Goal: Task Accomplishment & Management: Complete application form

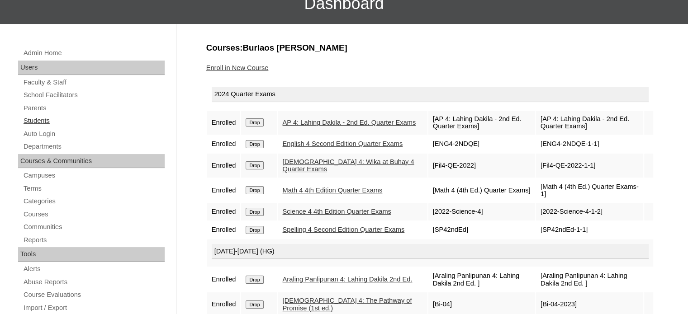
scroll to position [80, 0]
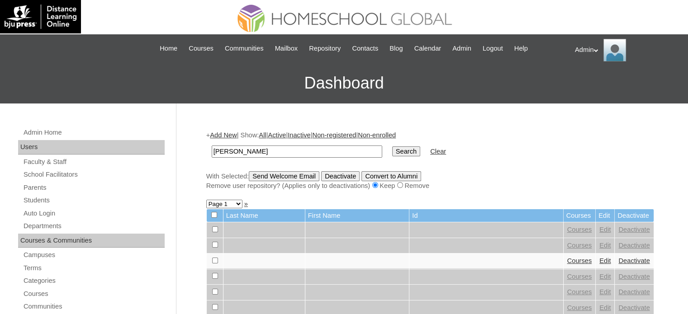
type input "dagman"
click at [392, 149] on input "Search" at bounding box center [406, 152] width 28 height 10
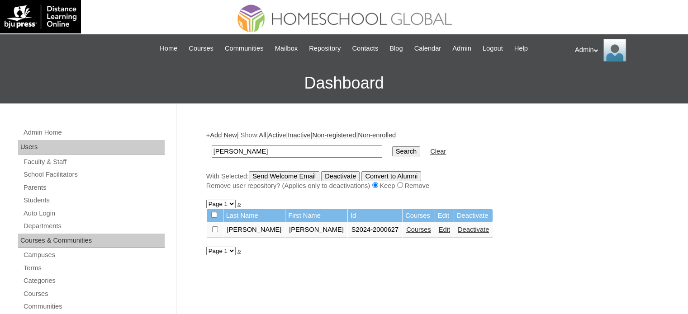
click at [439, 231] on link "Edit" at bounding box center [444, 229] width 11 height 7
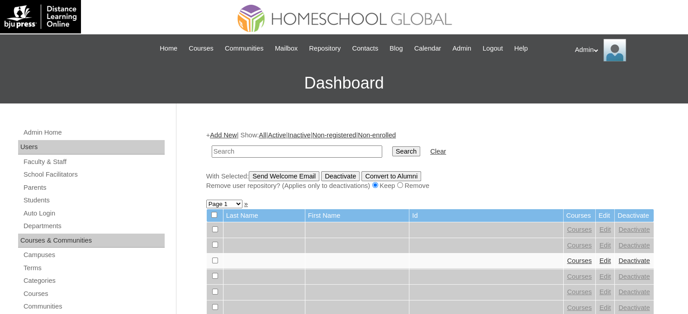
click at [319, 151] on input "text" at bounding box center [297, 152] width 171 height 12
type input "[PERSON_NAME]"
click at [392, 151] on input "Search" at bounding box center [406, 152] width 28 height 10
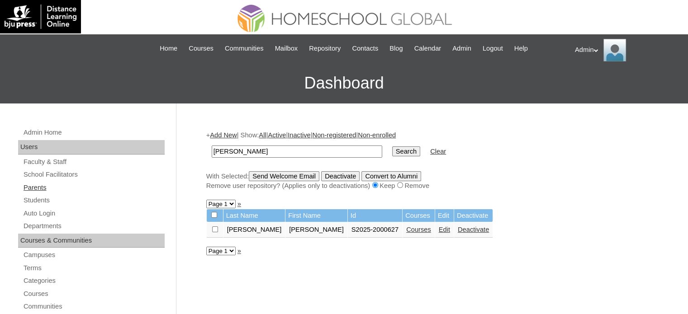
click at [43, 186] on link "Parents" at bounding box center [94, 187] width 142 height 11
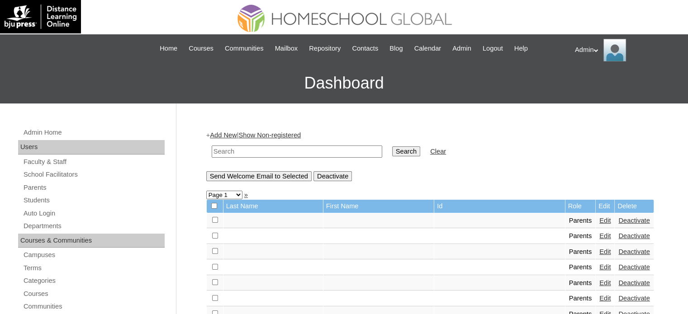
click at [255, 143] on td at bounding box center [297, 151] width 180 height 21
click at [254, 153] on input "text" at bounding box center [297, 152] width 171 height 12
type input "dagman"
click at [392, 153] on input "Search" at bounding box center [406, 152] width 28 height 10
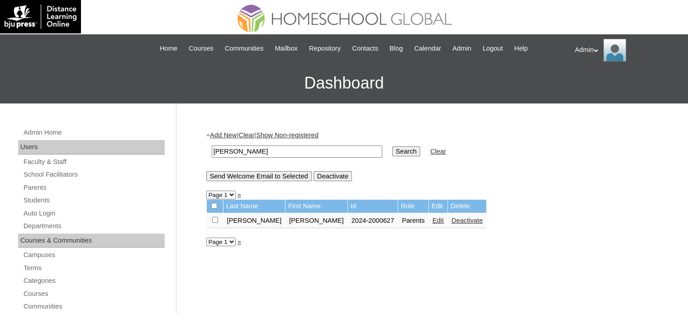
click at [432, 220] on link "Edit" at bounding box center [437, 220] width 11 height 7
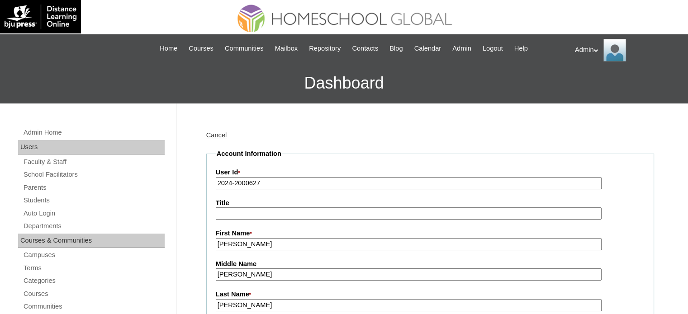
click at [232, 183] on input "2024-2000627" at bounding box center [409, 183] width 386 height 12
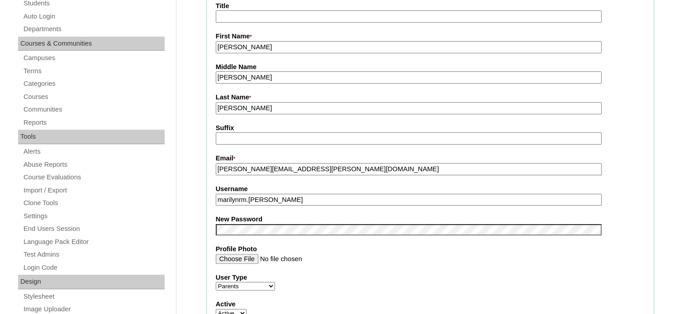
scroll to position [197, 0]
type input "2025-2000627"
drag, startPoint x: 295, startPoint y: 195, endPoint x: 170, endPoint y: 195, distance: 124.9
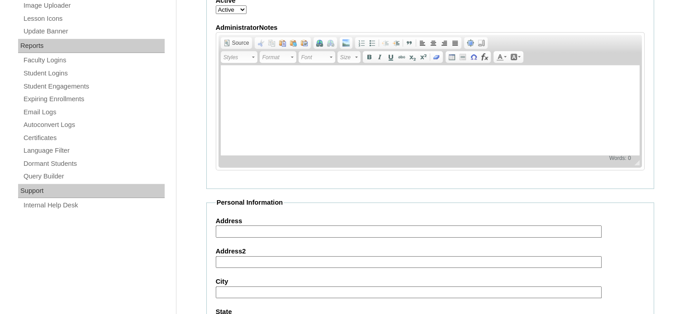
scroll to position [865, 0]
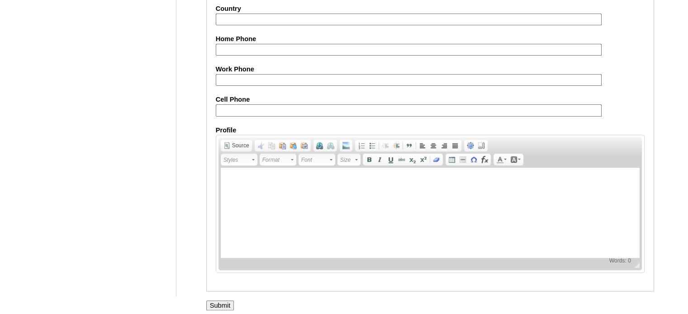
click at [214, 301] on input "Submit" at bounding box center [220, 306] width 28 height 10
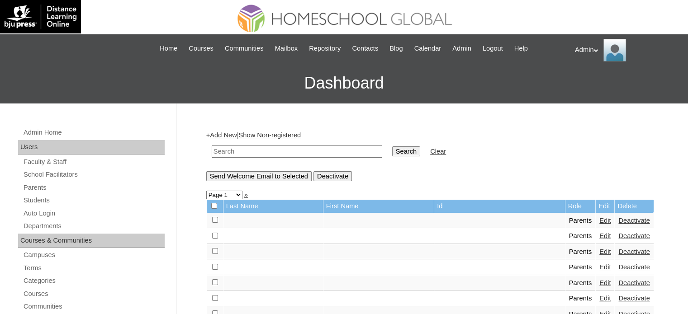
click at [303, 150] on input "text" at bounding box center [297, 152] width 171 height 12
type input "[PERSON_NAME]"
click at [53, 199] on link "Students" at bounding box center [94, 200] width 142 height 11
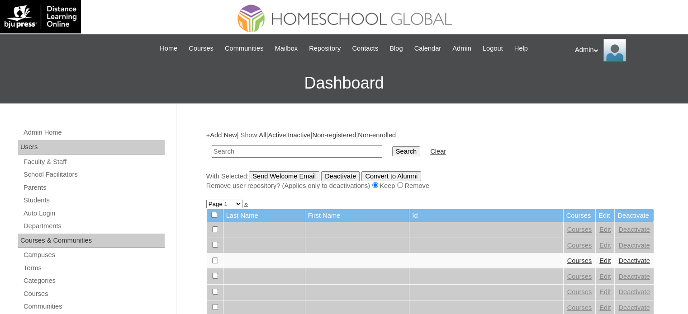
click at [233, 150] on input "text" at bounding box center [297, 152] width 171 height 12
type input "[PERSON_NAME]"
drag, startPoint x: 376, startPoint y: 158, endPoint x: 375, endPoint y: 152, distance: 6.8
click at [388, 152] on td "Search" at bounding box center [406, 151] width 37 height 21
click at [392, 152] on input "Search" at bounding box center [406, 152] width 28 height 10
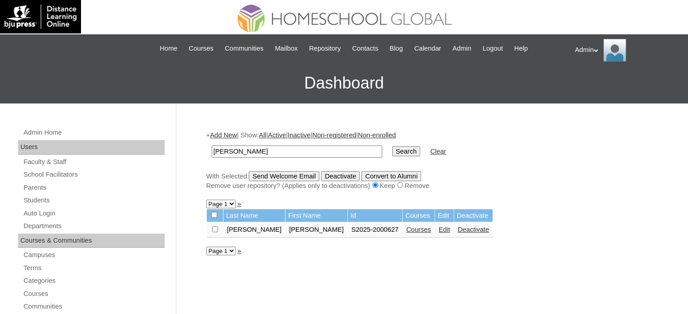
click at [439, 231] on link "Edit" at bounding box center [444, 229] width 11 height 7
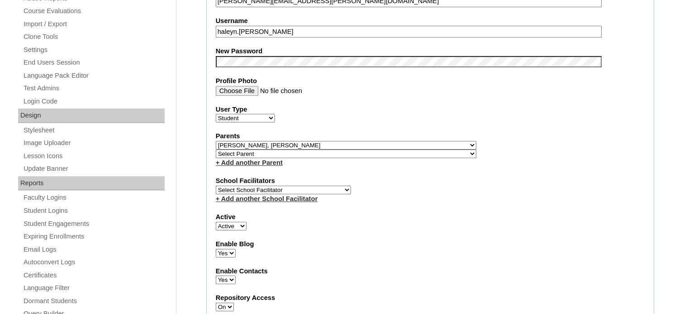
scroll to position [342, 0]
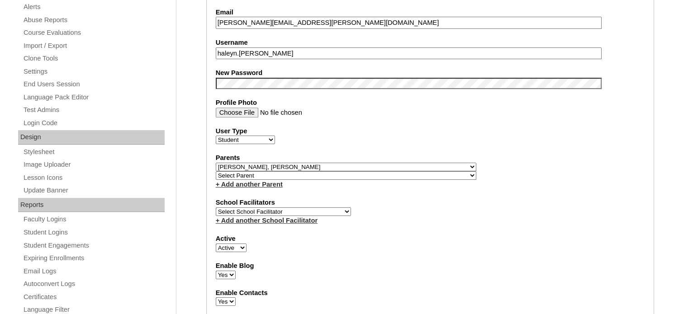
drag, startPoint x: 283, startPoint y: 49, endPoint x: 191, endPoint y: 47, distance: 91.9
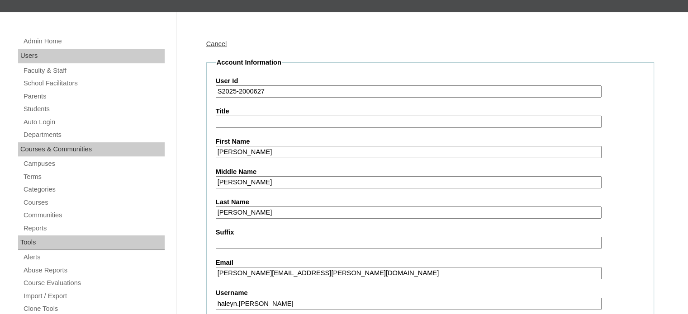
scroll to position [0, 0]
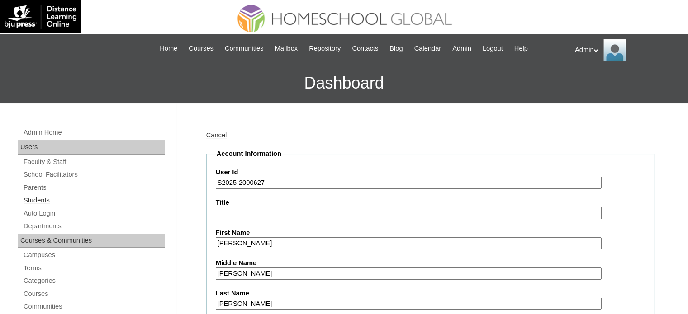
click at [42, 199] on link "Students" at bounding box center [94, 200] width 142 height 11
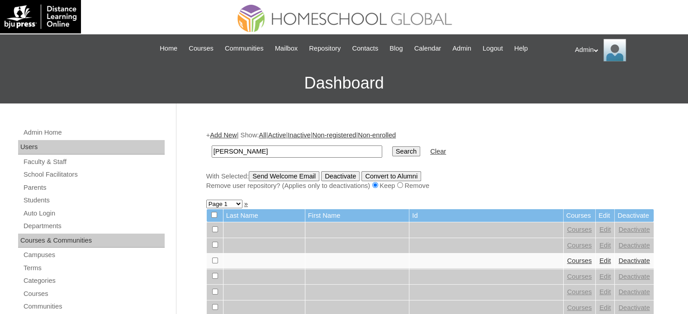
type input "[PERSON_NAME]"
click at [392, 151] on input "Search" at bounding box center [406, 152] width 28 height 10
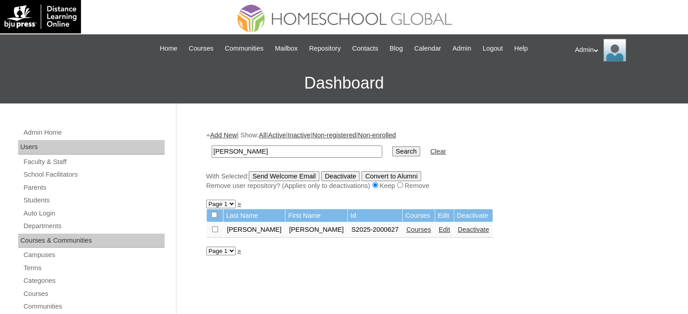
click at [406, 229] on link "Courses" at bounding box center [418, 229] width 25 height 7
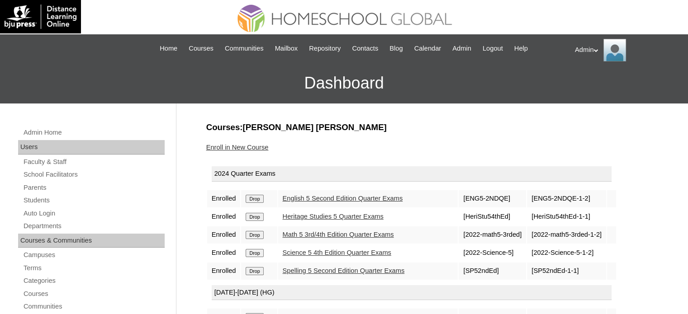
click at [253, 197] on input "Drop" at bounding box center [255, 199] width 18 height 8
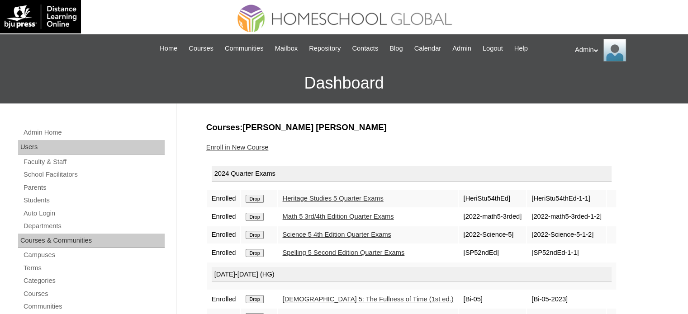
click at [253, 197] on input "Drop" at bounding box center [255, 199] width 18 height 8
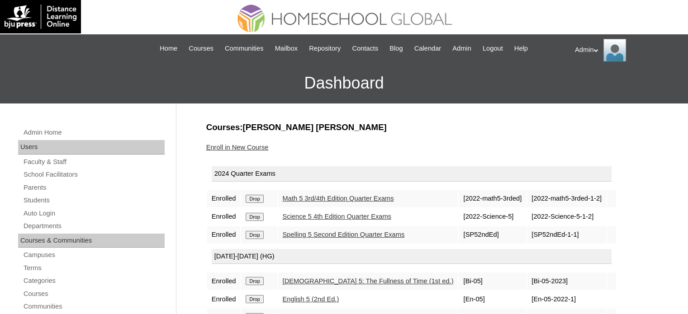
click at [253, 197] on input "Drop" at bounding box center [255, 199] width 18 height 8
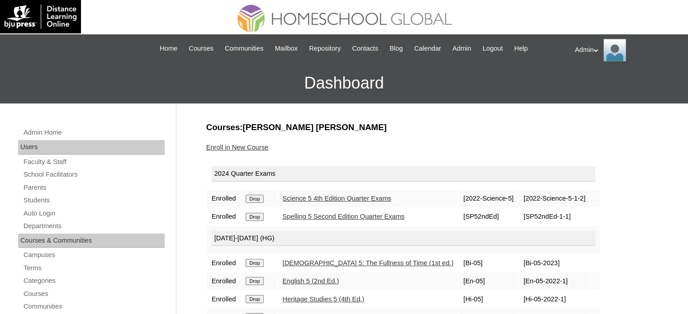
click at [253, 197] on input "Drop" at bounding box center [255, 199] width 18 height 8
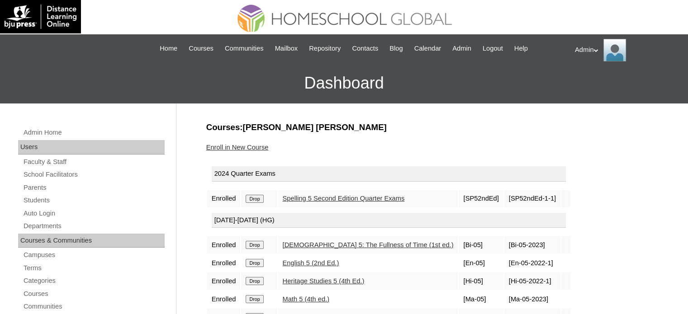
click at [253, 197] on input "Drop" at bounding box center [255, 199] width 18 height 8
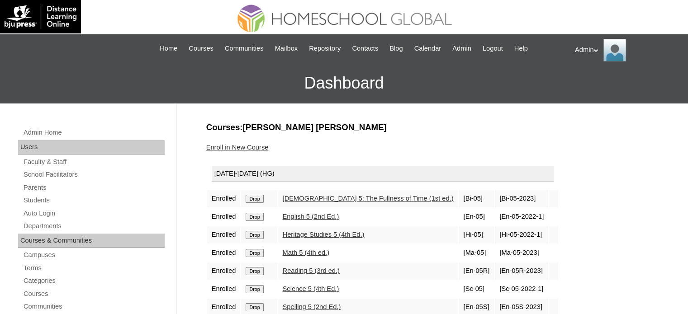
click at [255, 198] on input "Drop" at bounding box center [255, 199] width 18 height 8
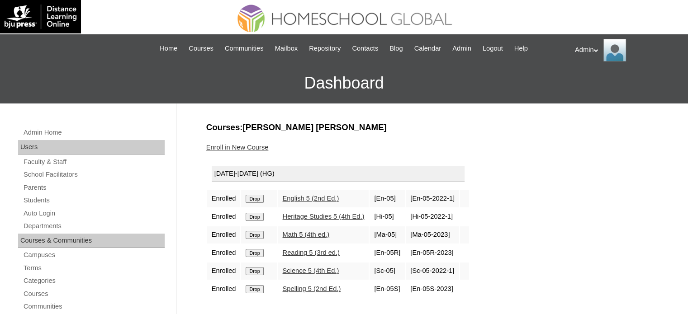
click at [255, 198] on input "Drop" at bounding box center [255, 199] width 18 height 8
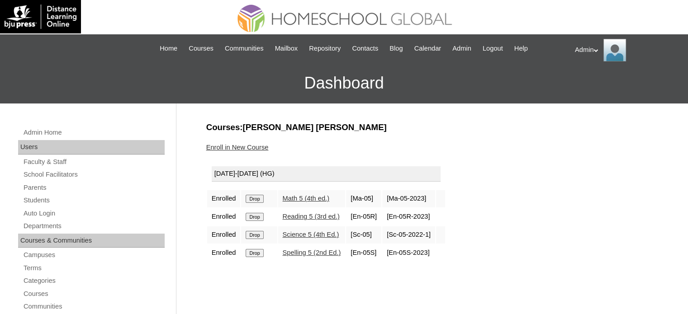
click at [255, 198] on input "Drop" at bounding box center [255, 199] width 18 height 8
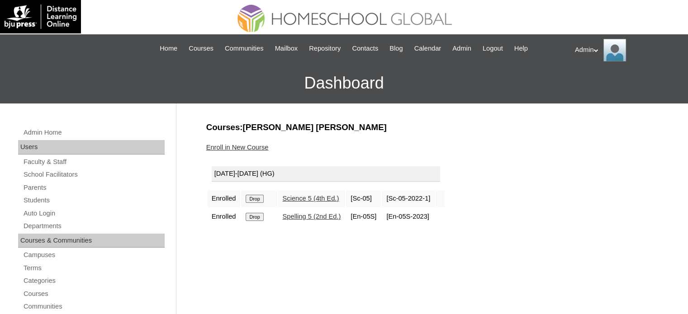
click at [255, 198] on input "Drop" at bounding box center [255, 199] width 18 height 8
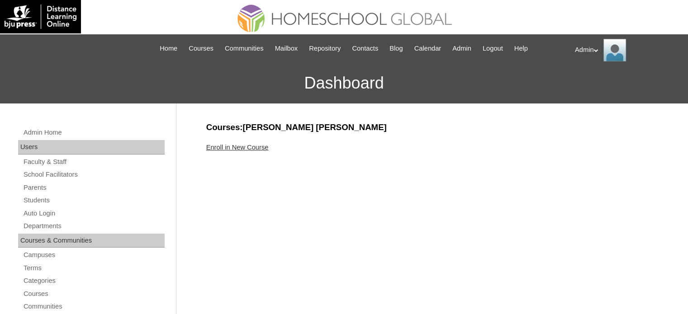
click at [255, 147] on link "Enroll in New Course" at bounding box center [237, 147] width 62 height 7
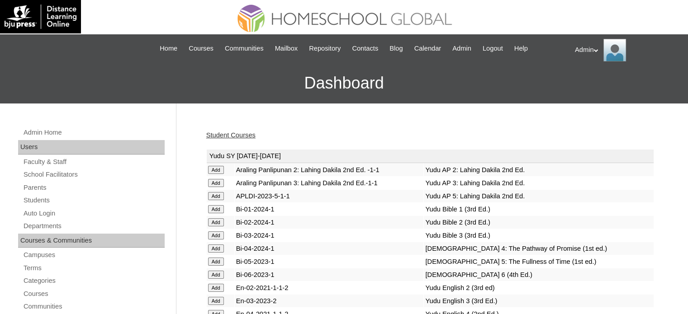
scroll to position [2347, 0]
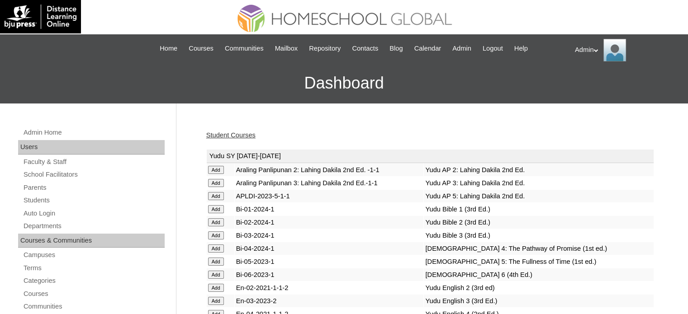
scroll to position [181, 0]
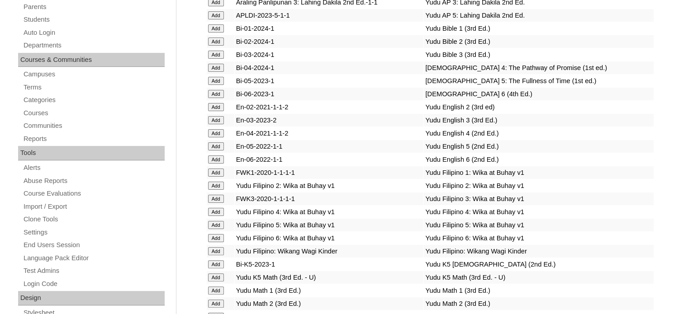
click at [444, 232] on td "Yudu Filipino 6: Wika at Buhay v1" at bounding box center [538, 238] width 229 height 13
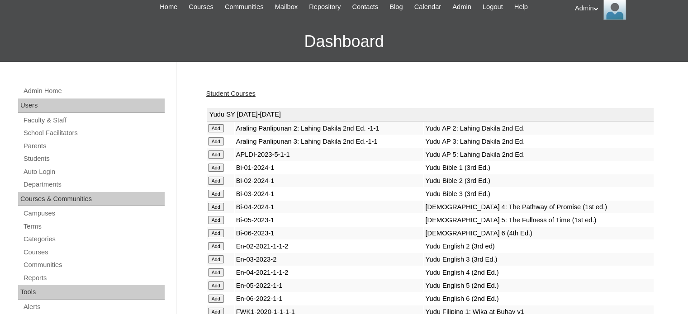
scroll to position [0, 0]
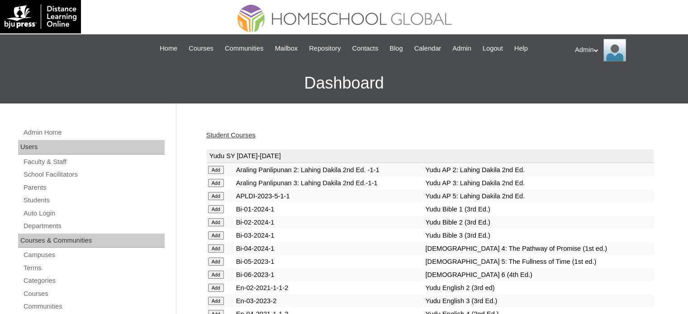
click at [249, 134] on link "Student Courses" at bounding box center [230, 135] width 49 height 7
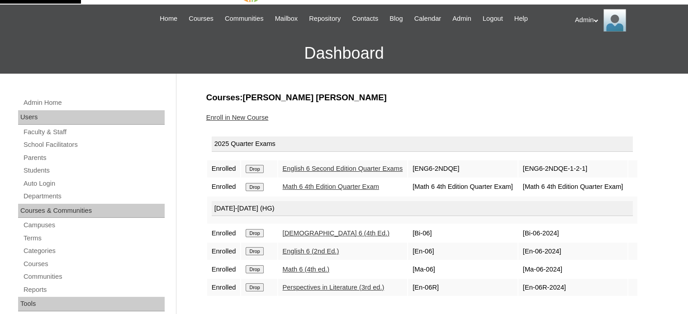
scroll to position [67, 0]
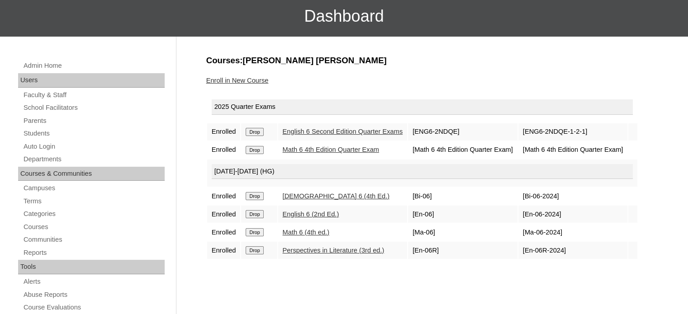
click at [252, 77] on link "Enroll in New Course" at bounding box center [237, 80] width 62 height 7
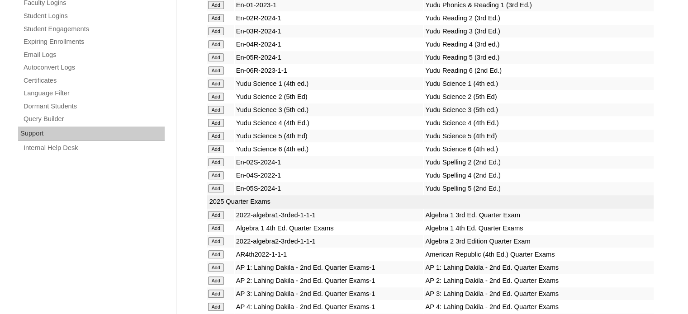
scroll to position [1864, 0]
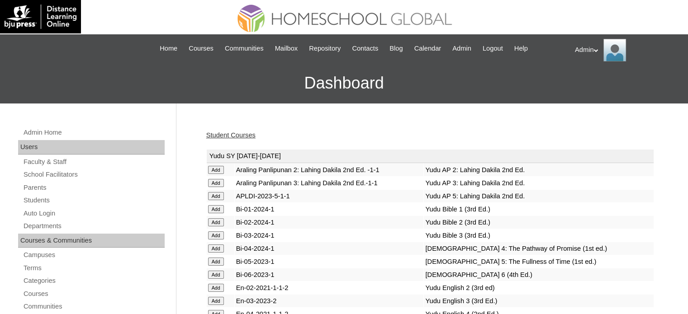
click at [239, 133] on link "Student Courses" at bounding box center [230, 135] width 49 height 7
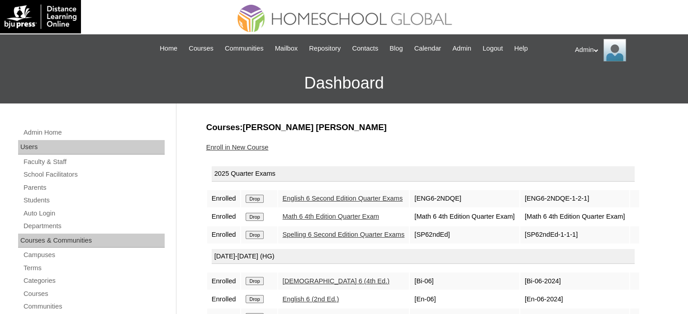
click at [237, 148] on link "Enroll in New Course" at bounding box center [237, 147] width 62 height 7
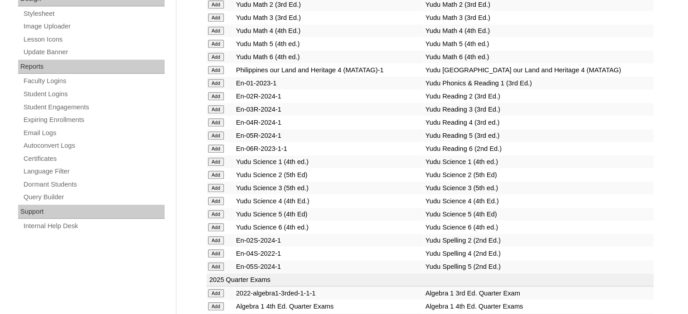
scroll to position [1668, 0]
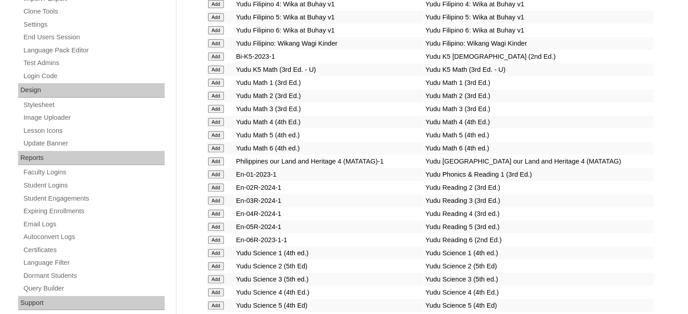
scroll to position [1306, 0]
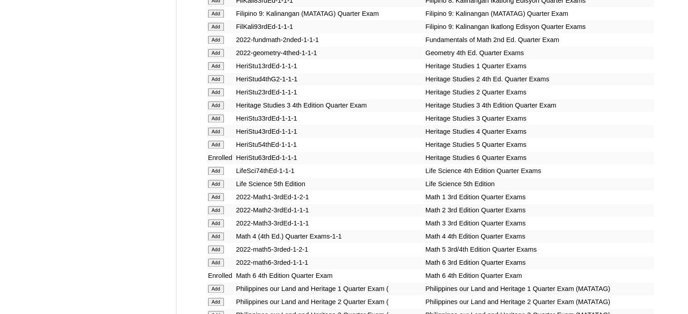
scroll to position [3141, 0]
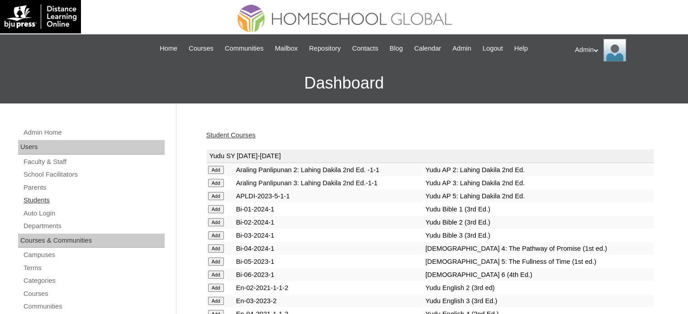
click at [57, 200] on link "Students" at bounding box center [94, 200] width 142 height 11
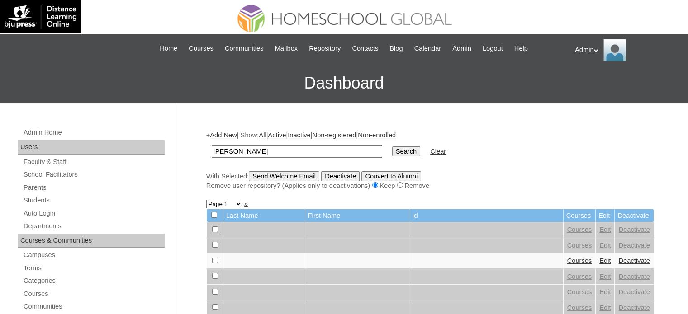
type input "gomez"
click at [392, 149] on input "Search" at bounding box center [406, 152] width 28 height 10
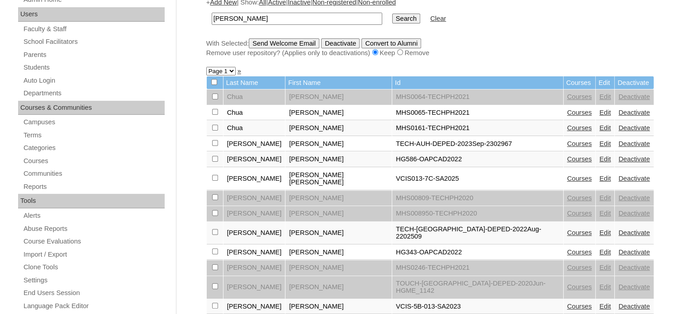
scroll to position [133, 0]
type input "[PERSON_NAME]"
click at [392, 14] on input "Search" at bounding box center [406, 19] width 28 height 10
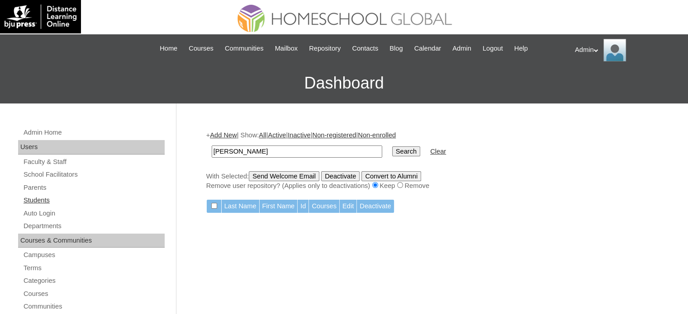
click at [37, 201] on link "Students" at bounding box center [94, 200] width 142 height 11
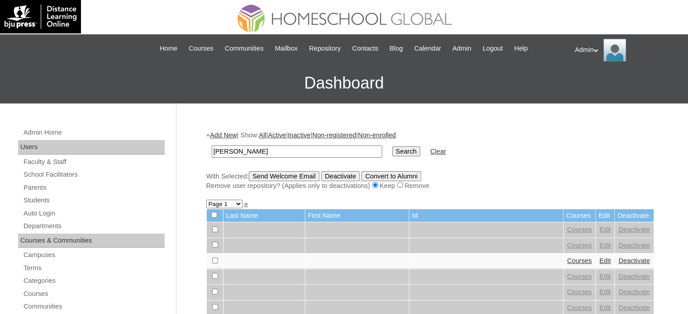
type input "[PERSON_NAME]"
click at [392, 150] on input "Search" at bounding box center [406, 152] width 28 height 10
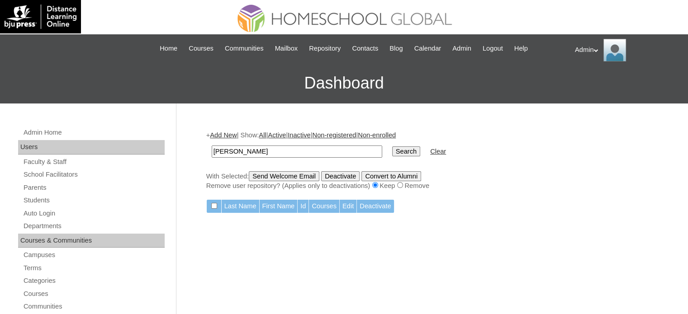
click at [224, 136] on link "Add New" at bounding box center [223, 135] width 27 height 7
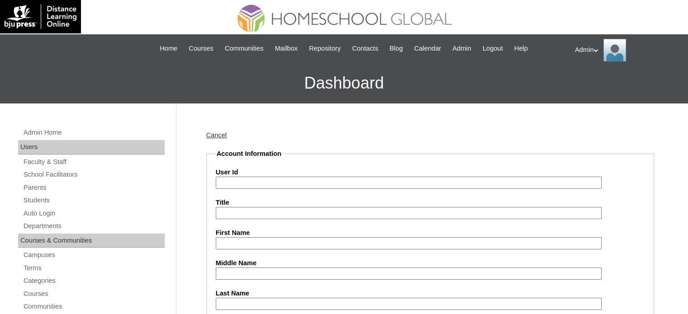
click at [228, 240] on input "First Name" at bounding box center [409, 244] width 386 height 12
paste input "Callie Frances"
type input "Callie Frances"
paste input "Lachica"
type input "Lachica"
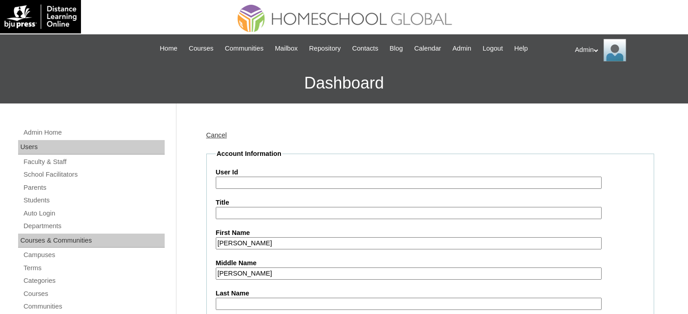
paste input "Gomez"
type input "Gomez"
click at [270, 181] on input "User Id" at bounding box center [409, 183] width 386 height 12
paste input "S2025-2102066"
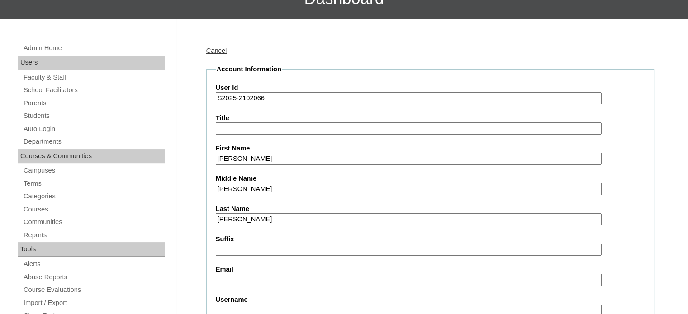
scroll to position [85, 0]
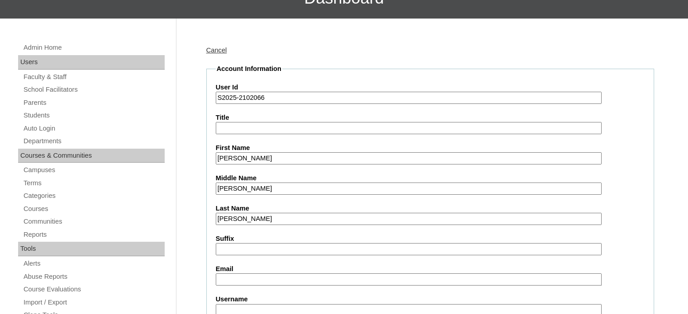
type input "S2025-2102066"
click at [272, 275] on input "Email" at bounding box center [409, 280] width 386 height 12
paste input "mia_lachica@yahoo.com"
type input "mia_lachica@yahoo.com"
click at [307, 305] on input "Username" at bounding box center [409, 310] width 386 height 12
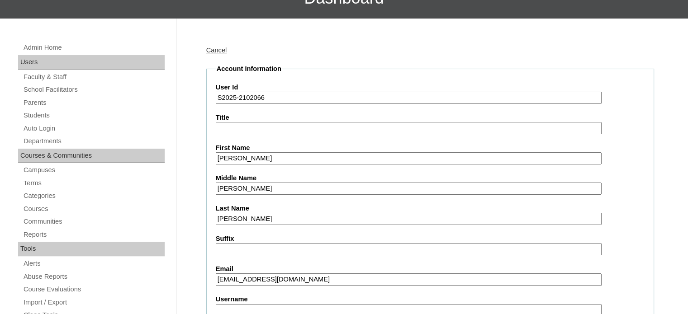
paste input "calliefra.gomez"
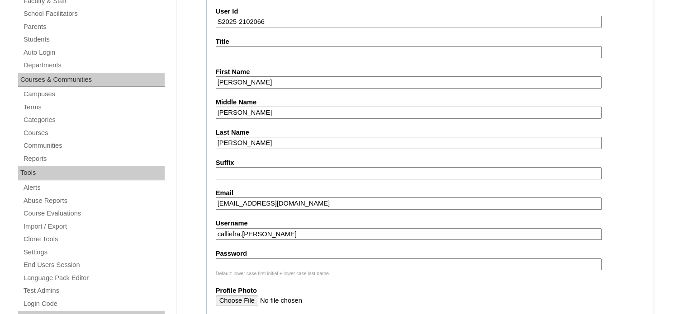
type input "calliefra.gomez"
click at [283, 271] on div "Default: lower case first initial + lower case last name." at bounding box center [430, 274] width 429 height 7
click at [282, 262] on input "Password" at bounding box center [409, 265] width 386 height 12
type input "DLOS2025"
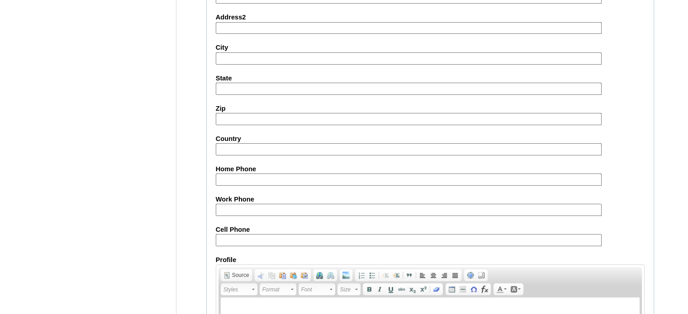
scroll to position [1053, 0]
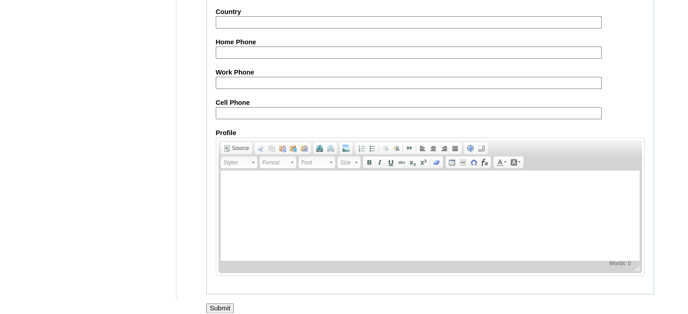
click at [223, 304] on input "Submit" at bounding box center [220, 309] width 28 height 10
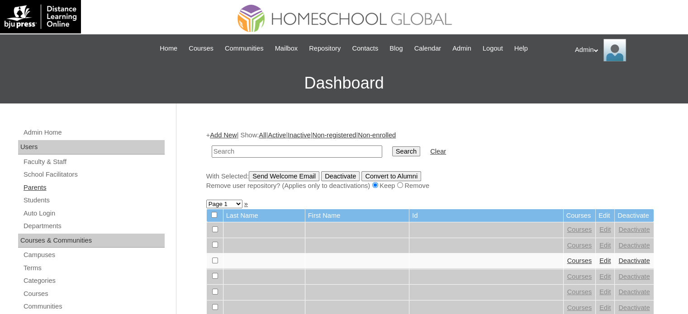
click at [39, 192] on link "Parents" at bounding box center [94, 187] width 142 height 11
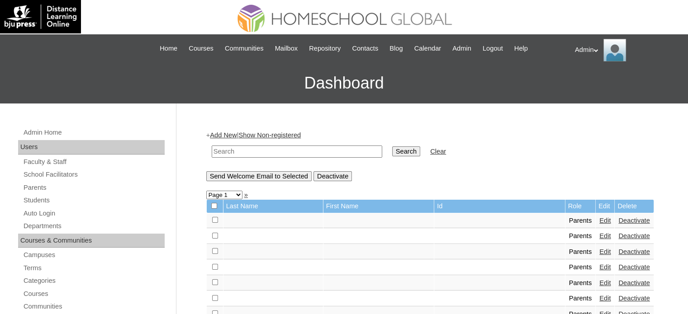
click at [223, 135] on link "Add New" at bounding box center [223, 135] width 27 height 7
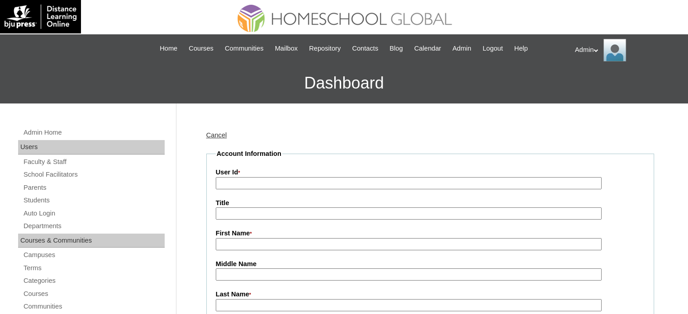
click at [257, 184] on input "User Id *" at bounding box center [409, 183] width 386 height 12
paste input "2025-2102066"
type input "2025-2102066"
click at [246, 247] on input "First Name *" at bounding box center [409, 244] width 386 height 12
paste input "Rosa Mia Lachica-Gomez"
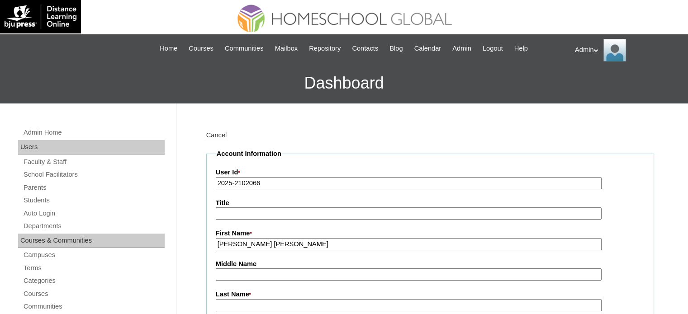
drag, startPoint x: 323, startPoint y: 239, endPoint x: 247, endPoint y: 240, distance: 76.9
click at [247, 240] on input "Rosa Mia Lachica-Gomez" at bounding box center [409, 244] width 386 height 12
type input "Rosa Mia"
click at [235, 274] on input "Middle Name" at bounding box center [409, 275] width 386 height 12
paste input "Lachica-Gomez"
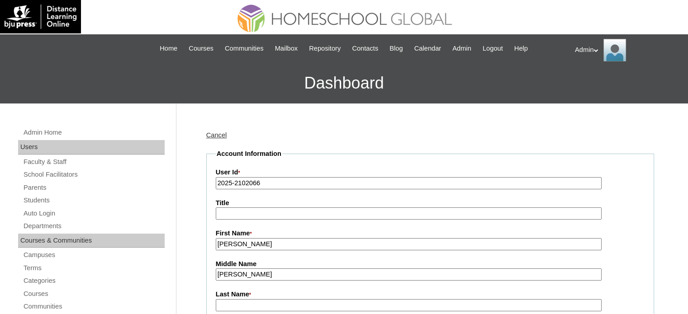
drag, startPoint x: 283, startPoint y: 276, endPoint x: 244, endPoint y: 278, distance: 38.5
click at [244, 278] on input "Lachica-Gomez" at bounding box center [409, 275] width 386 height 12
type input "Lachica"
click at [238, 307] on input "Last Name *" at bounding box center [409, 305] width 386 height 12
paste input "Lachica-Gomez"
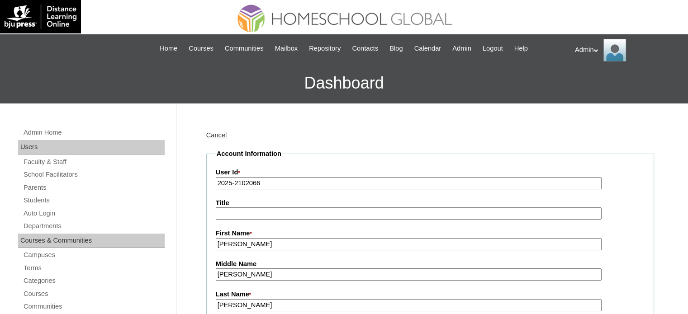
drag, startPoint x: 247, startPoint y: 306, endPoint x: 184, endPoint y: 298, distance: 63.9
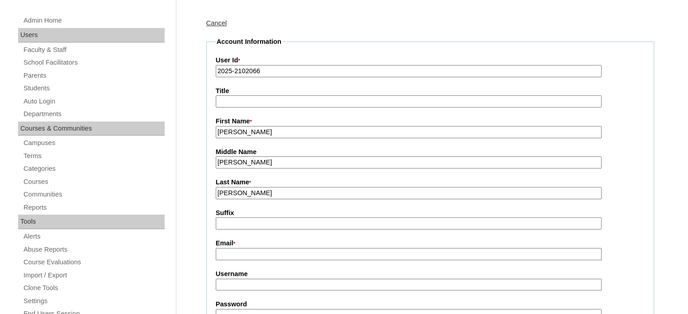
scroll to position [114, 0]
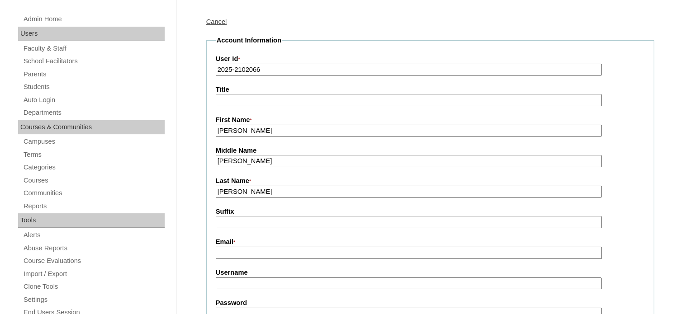
type input "Gomez"
click at [260, 252] on input "Email *" at bounding box center [409, 253] width 386 height 12
paste input "mia_lachica@yahoo.com"
type input "mia_lachica@yahoo.com"
click at [287, 286] on input "Username" at bounding box center [409, 284] width 386 height 12
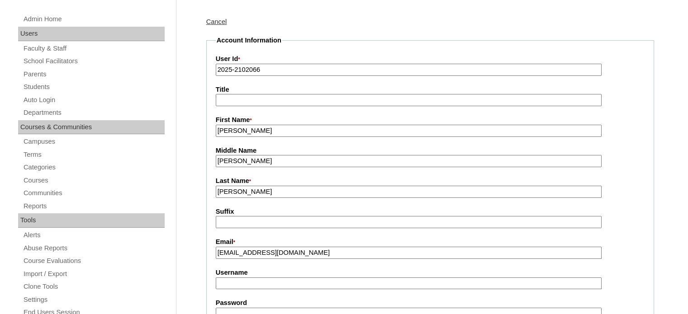
paste input "rosamia.gomez"
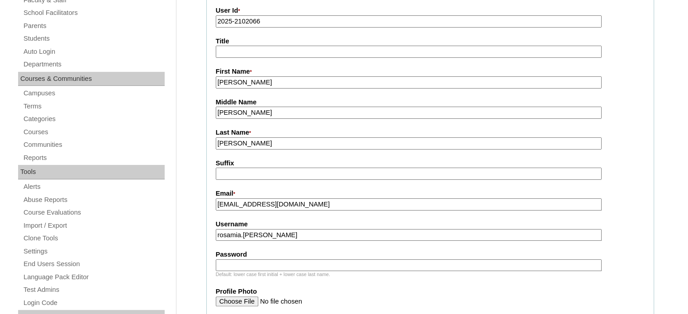
scroll to position [181, 0]
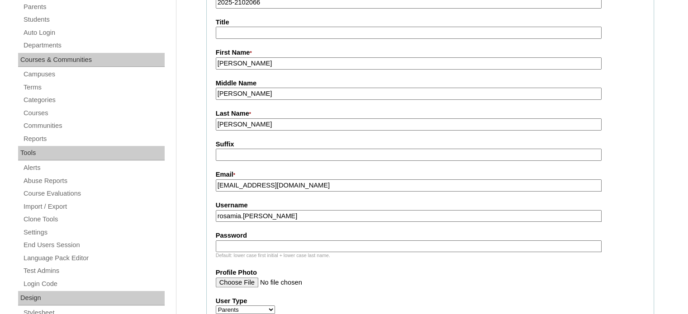
type input "rosamia.gomez"
click at [322, 245] on input "Password" at bounding box center [409, 247] width 386 height 12
type input "DLOF2025"
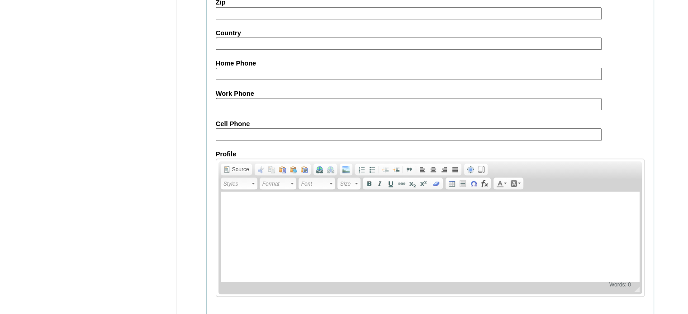
scroll to position [899, 0]
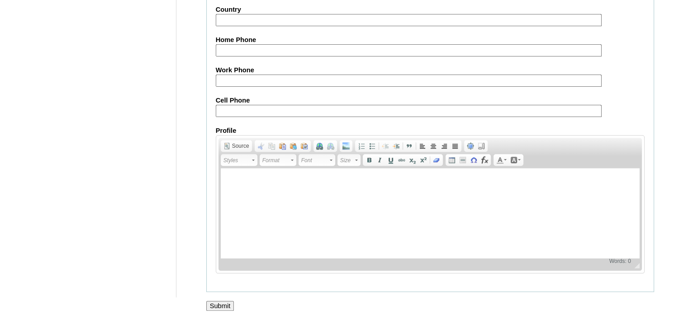
click at [219, 301] on input "Submit" at bounding box center [220, 306] width 28 height 10
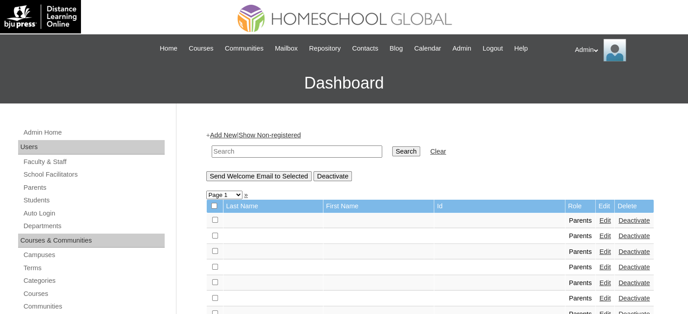
click at [285, 157] on input "text" at bounding box center [297, 152] width 171 height 12
click at [42, 202] on link "Students" at bounding box center [94, 200] width 142 height 11
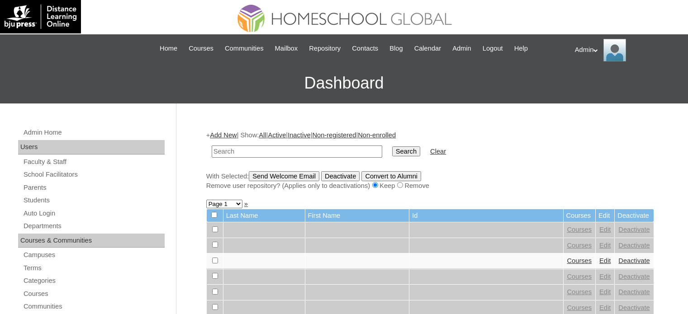
click at [243, 148] on input "text" at bounding box center [297, 152] width 171 height 12
type input "[PERSON_NAME]"
click at [392, 153] on input "Search" at bounding box center [406, 152] width 28 height 10
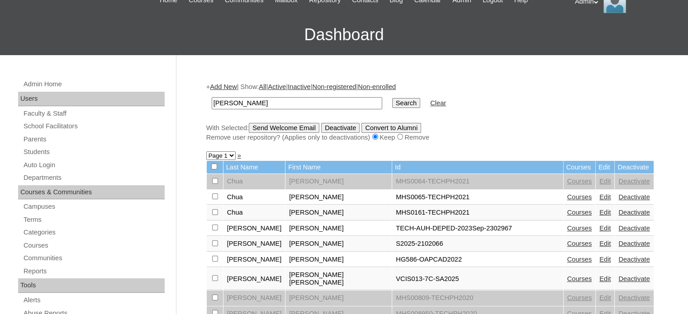
scroll to position [49, 0]
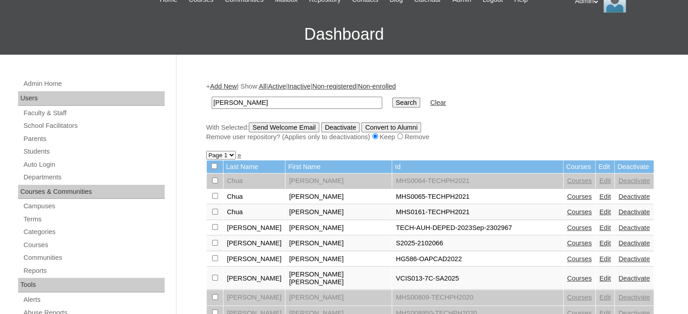
click at [567, 242] on link "Courses" at bounding box center [579, 243] width 25 height 7
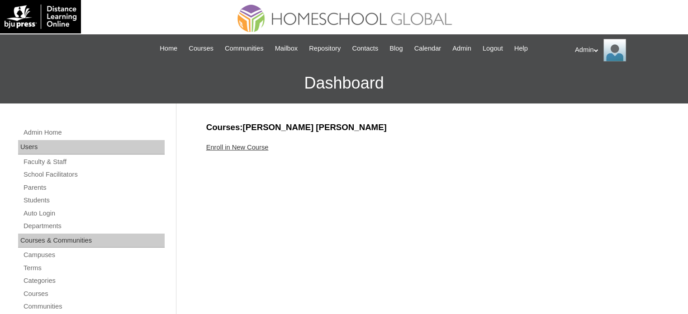
click at [244, 147] on link "Enroll in New Course" at bounding box center [237, 147] width 62 height 7
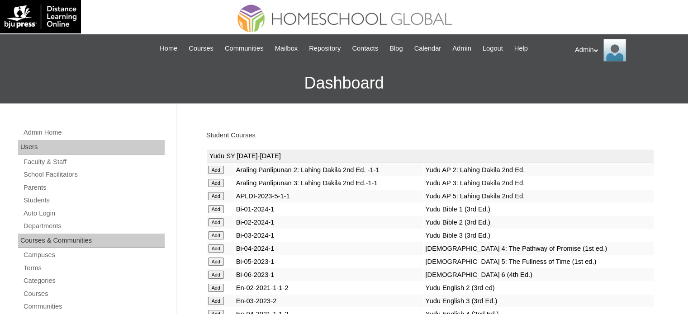
scroll to position [2333, 0]
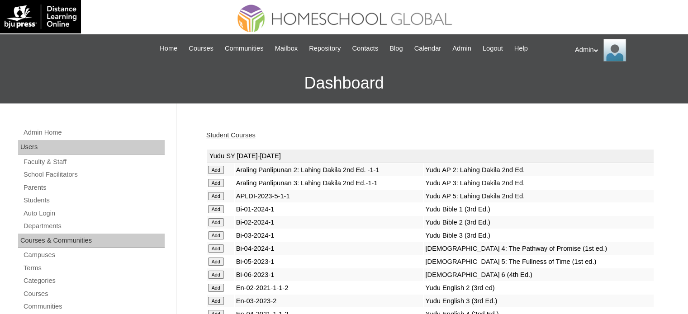
click at [236, 133] on link "Student Courses" at bounding box center [230, 135] width 49 height 7
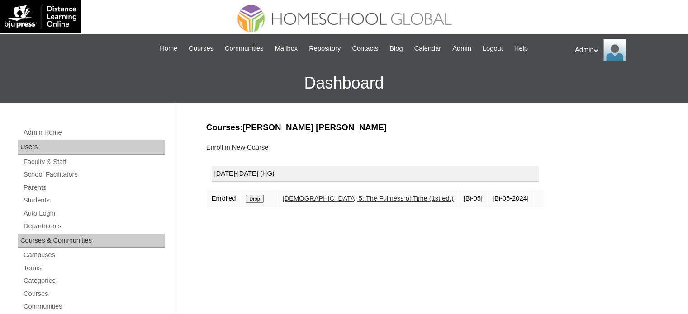
click at [244, 148] on link "Enroll in New Course" at bounding box center [237, 147] width 62 height 7
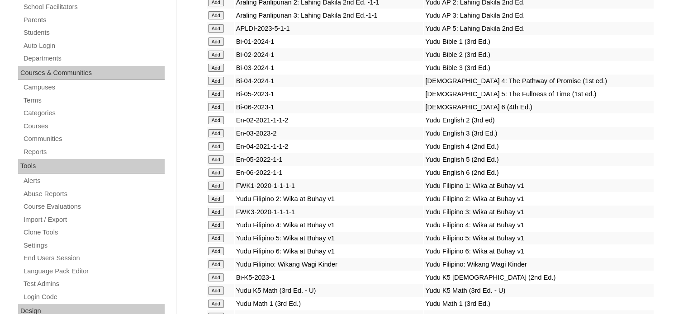
scroll to position [944, 0]
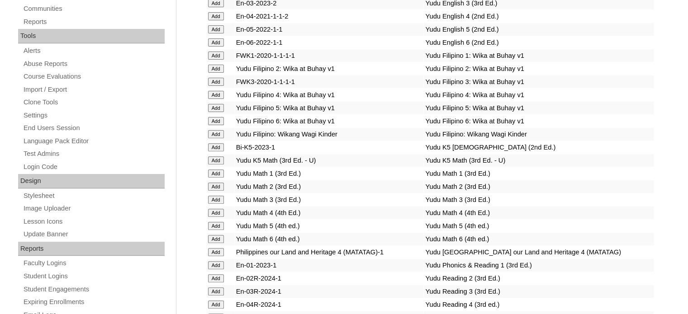
scroll to position [1488, 0]
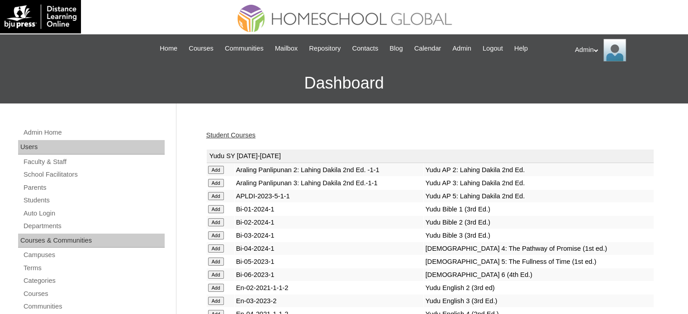
click at [211, 155] on td "Yudu SY [DATE]-[DATE]" at bounding box center [430, 157] width 447 height 14
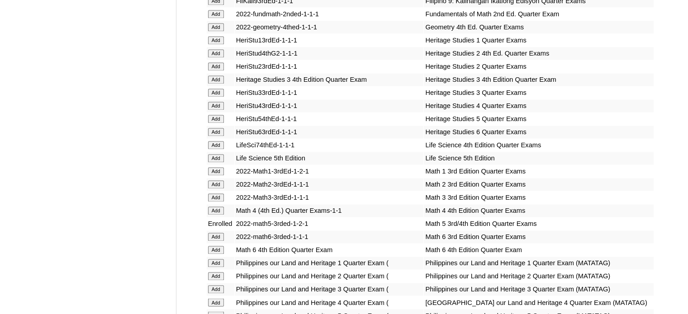
scroll to position [1772, 0]
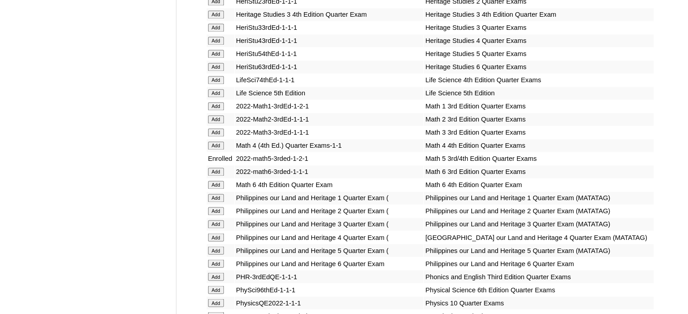
scroll to position [1304, 0]
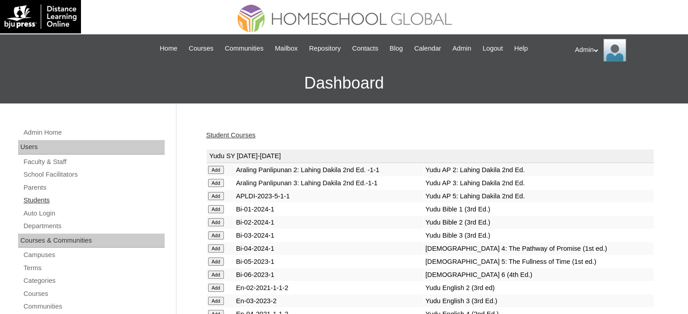
click at [45, 198] on link "Students" at bounding box center [94, 200] width 142 height 11
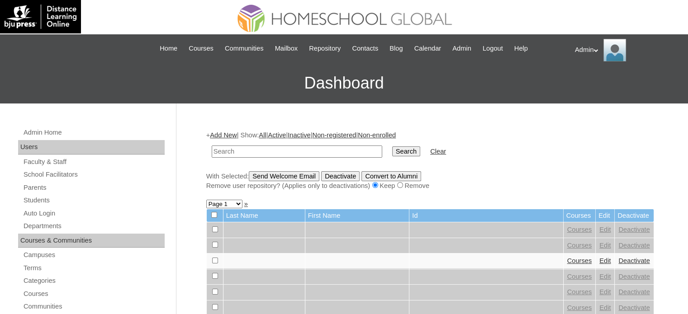
click at [230, 136] on link "Add New" at bounding box center [223, 135] width 27 height 7
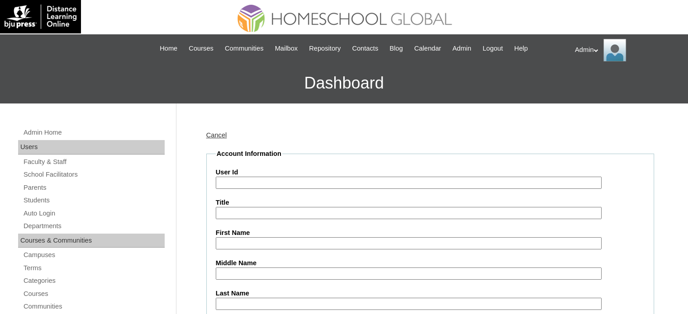
click at [333, 182] on input "User Id" at bounding box center [409, 183] width 386 height 12
paste input "S2025-2504318"
type input "S2025-2504318"
click at [268, 238] on input "First Name" at bounding box center [409, 244] width 386 height 12
paste input "[PERSON_NAME]"
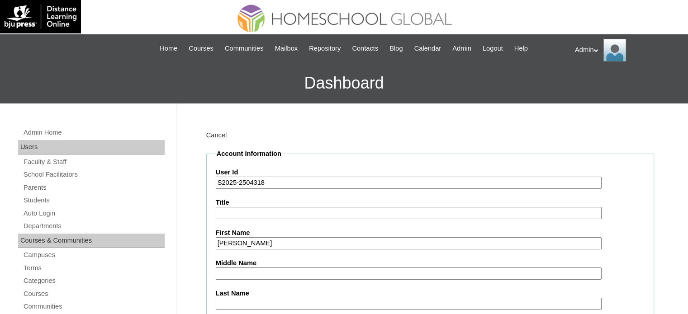
type input "[PERSON_NAME]"
click at [252, 269] on input "Middle Name" at bounding box center [409, 274] width 386 height 12
click at [243, 301] on input "Last Name" at bounding box center [409, 304] width 386 height 12
paste input "[PERSON_NAME]"
type input "[PERSON_NAME]"
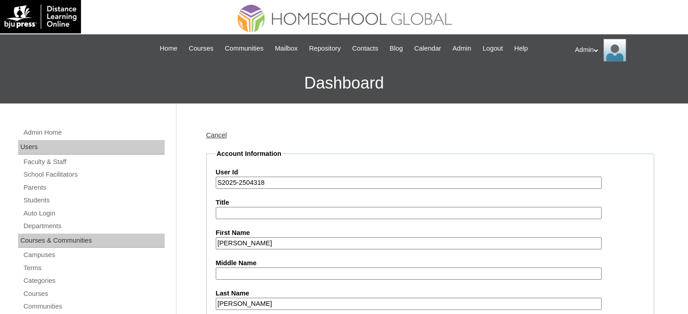
click at [241, 264] on label "Middle Name" at bounding box center [430, 264] width 429 height 10
click at [241, 268] on input "Middle Name" at bounding box center [409, 274] width 386 height 12
paste input "Cosico"
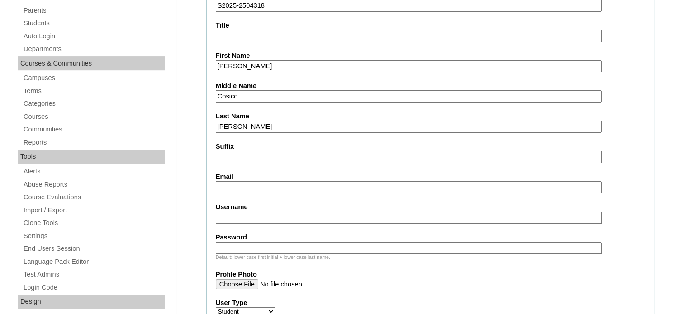
scroll to position [177, 0]
type input "Cosico"
click at [311, 217] on input "Username" at bounding box center [409, 218] width 386 height 12
paste input "jiatar.cosico"
type input "jiatar.cosico"
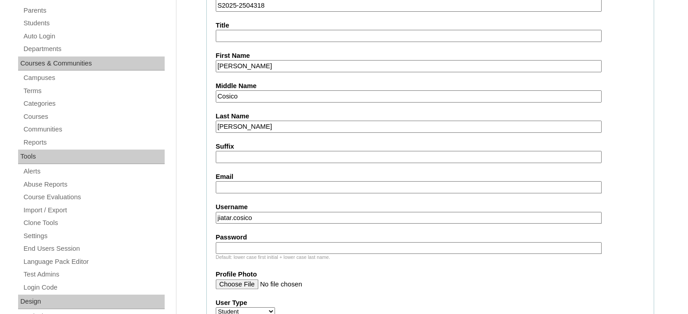
click at [254, 242] on input "Password" at bounding box center [409, 248] width 386 height 12
type input "DLOS2025"
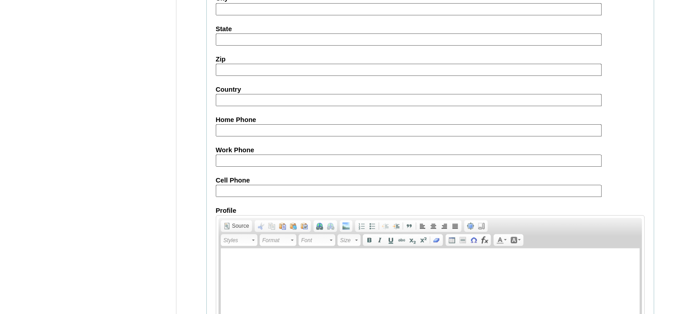
scroll to position [1053, 0]
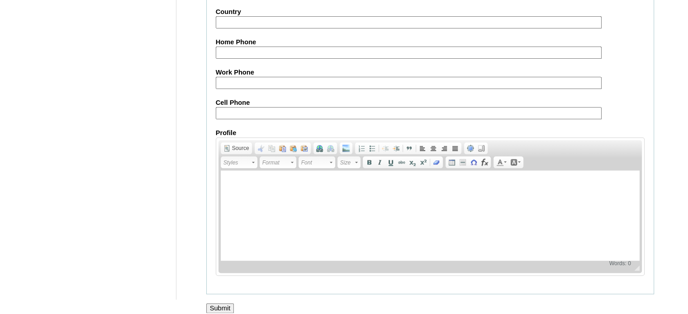
click at [223, 304] on input "Submit" at bounding box center [220, 309] width 28 height 10
